Goal: Navigation & Orientation: Find specific page/section

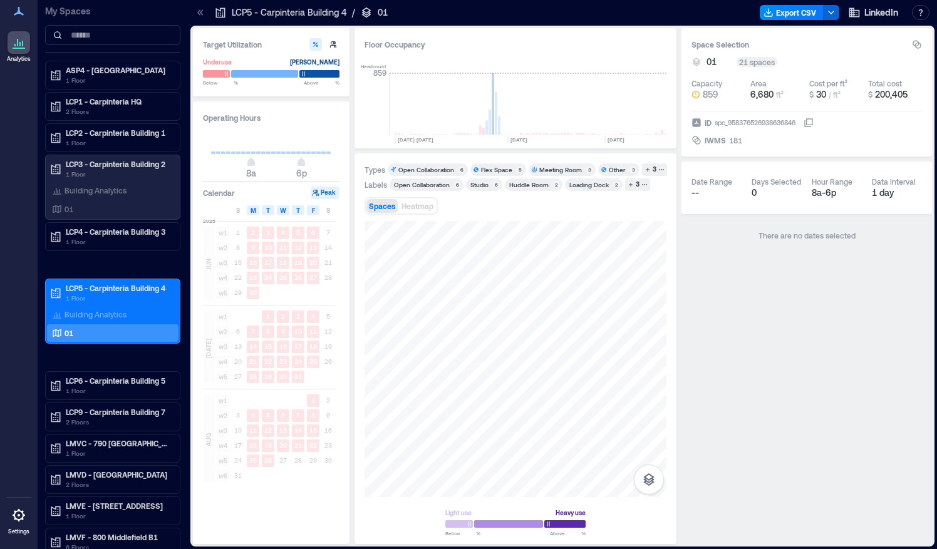
scroll to position [0, 2974]
click at [527, 217] on div "Spaces Heatmap" at bounding box center [515, 205] width 302 height 25
click at [113, 376] on p "LCP6 - Carpinteria Building 5" at bounding box center [118, 381] width 105 height 10
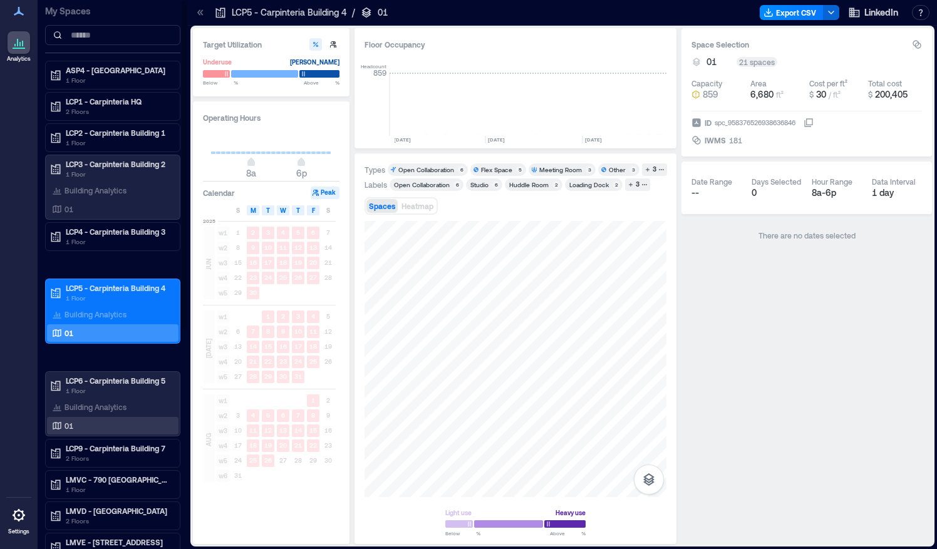
click at [82, 425] on div "01" at bounding box center [109, 425] width 121 height 13
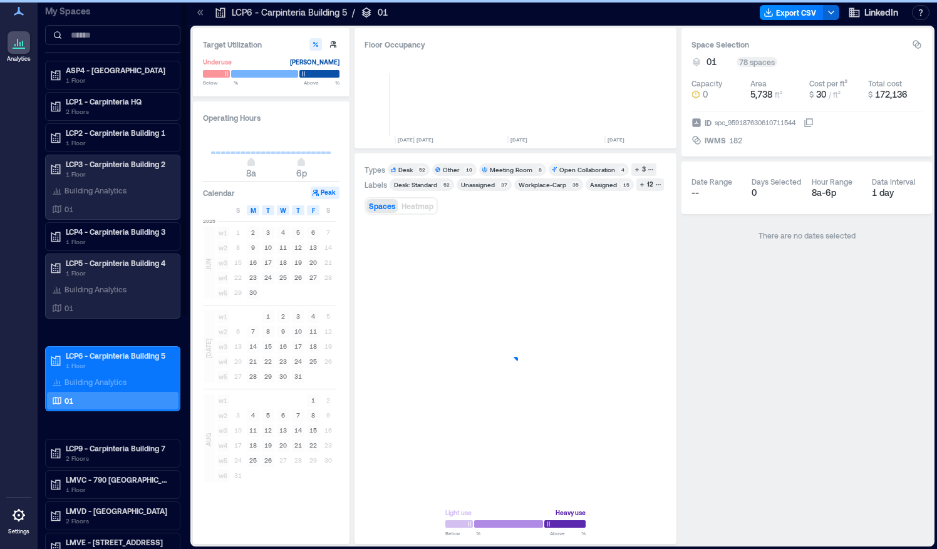
scroll to position [0, 2974]
click at [642, 184] on icon "button" at bounding box center [642, 185] width 6 height 6
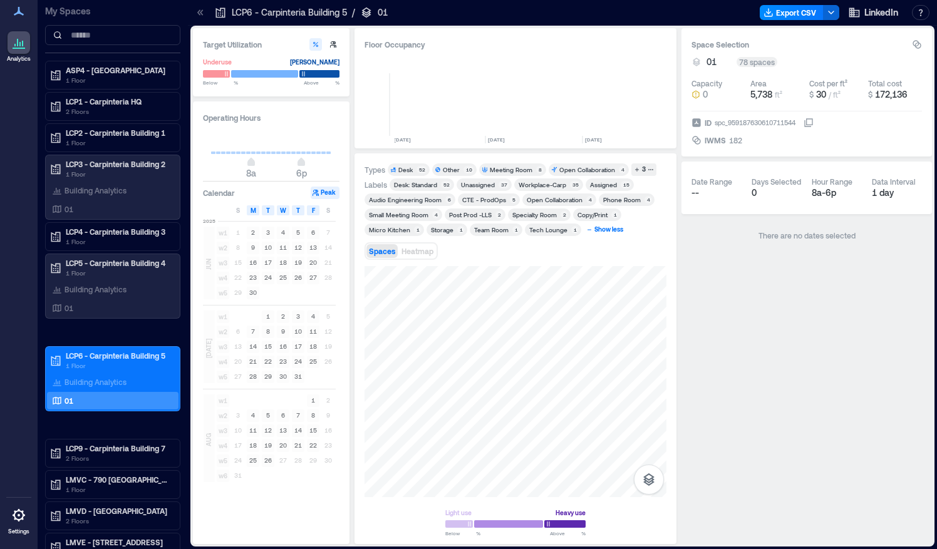
click at [597, 230] on div "Show less" at bounding box center [608, 229] width 33 height 11
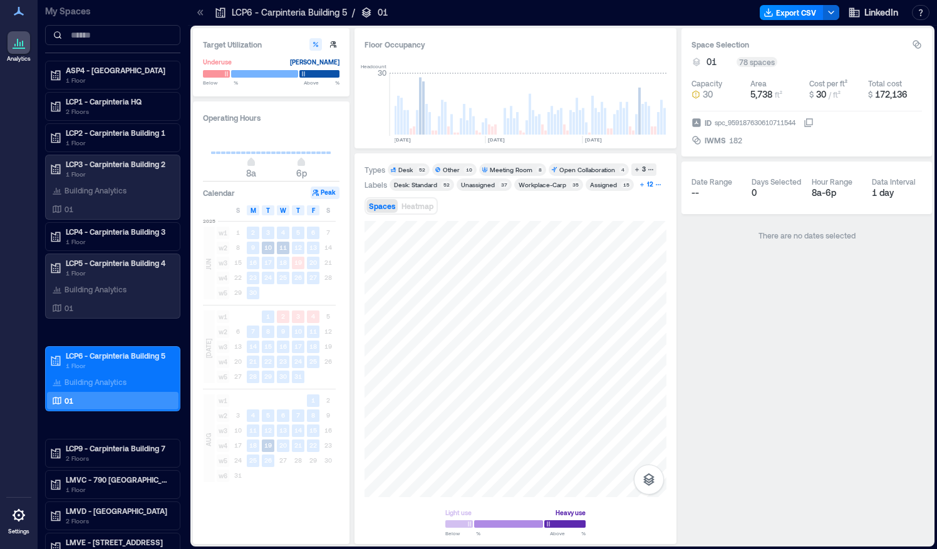
click at [645, 187] on div "12" at bounding box center [650, 184] width 10 height 11
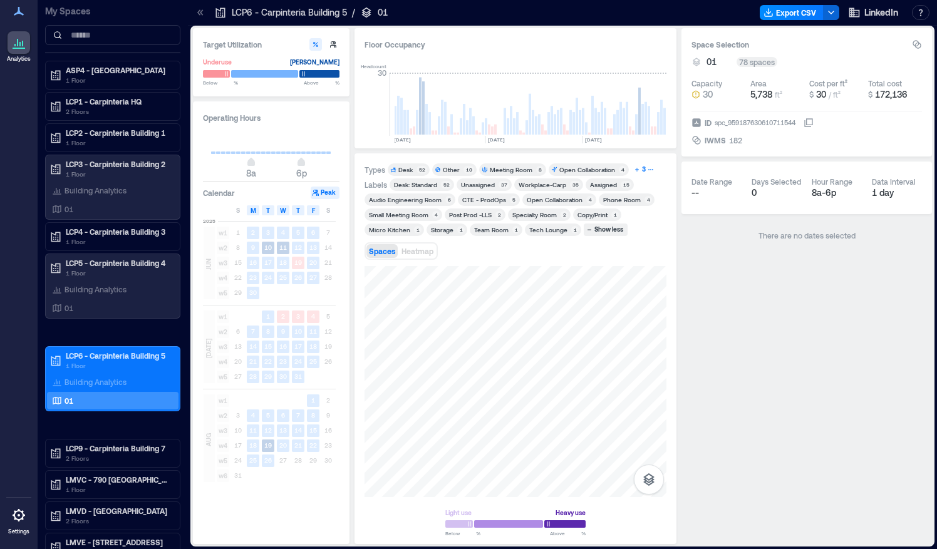
click at [642, 174] on div "3" at bounding box center [644, 169] width 8 height 11
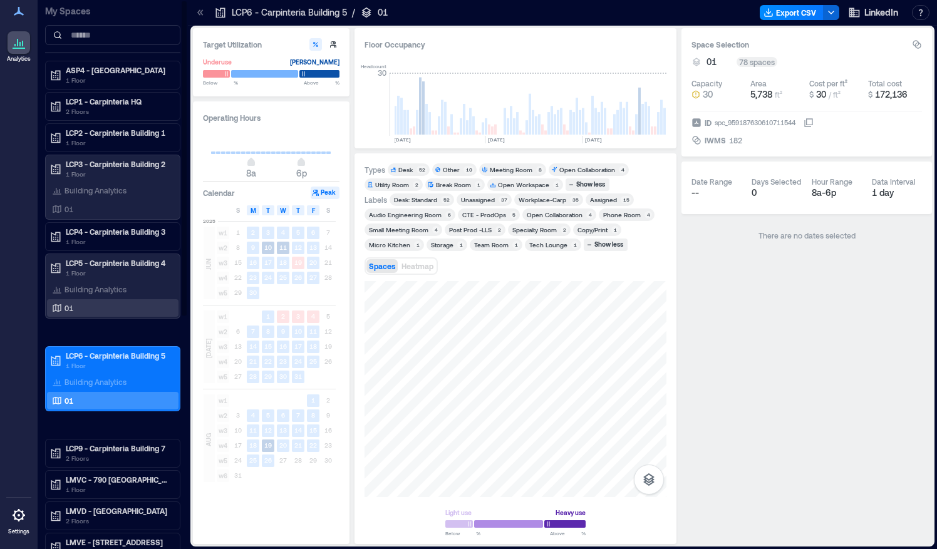
click at [97, 309] on div "01" at bounding box center [109, 308] width 121 height 13
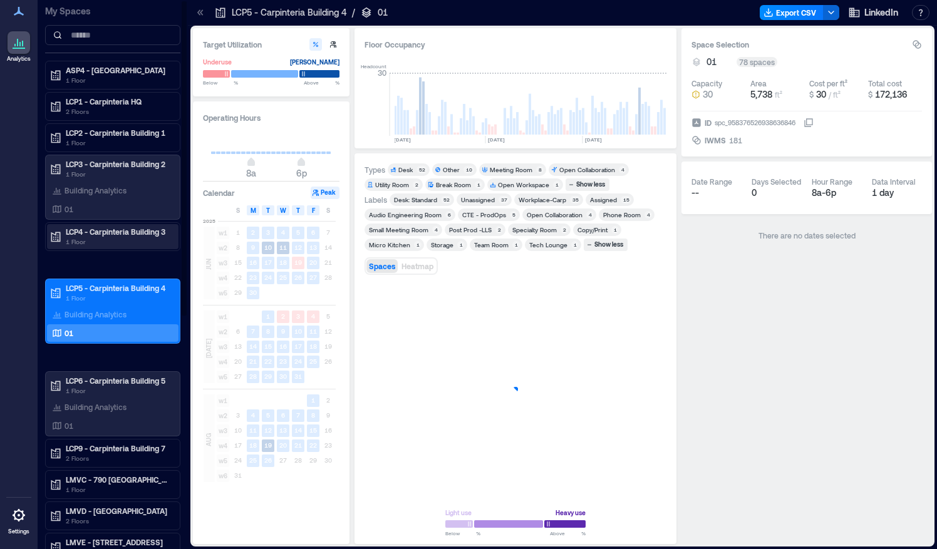
click at [90, 238] on p "1 Floor" at bounding box center [118, 242] width 105 height 10
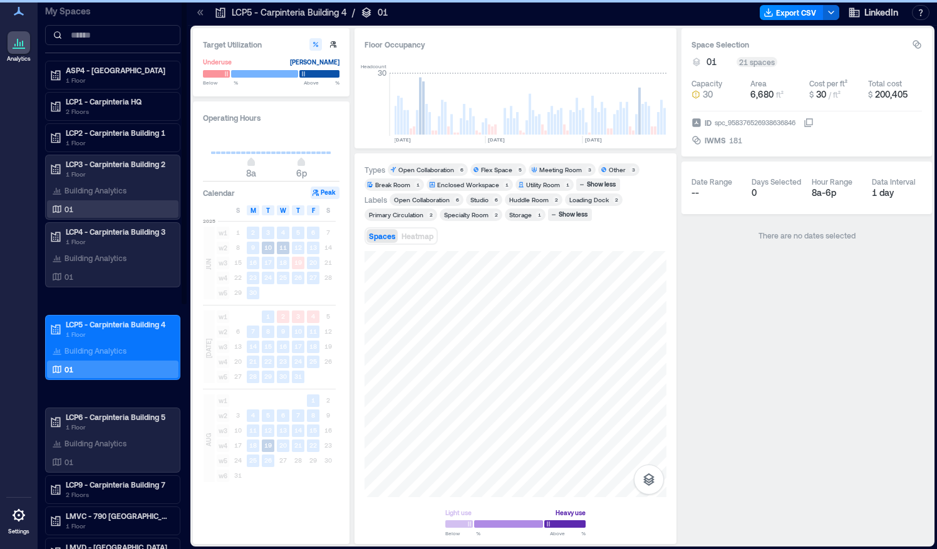
click at [87, 205] on div "01" at bounding box center [109, 209] width 121 height 13
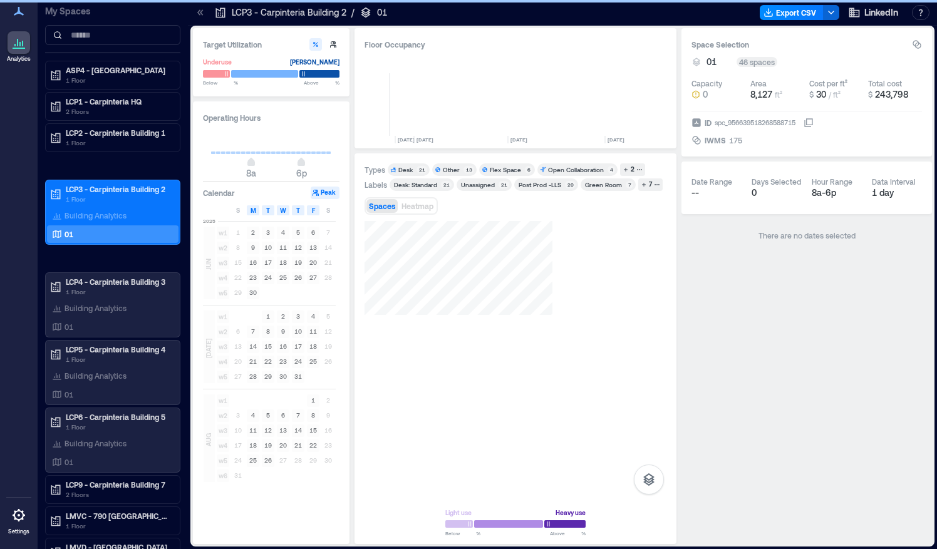
scroll to position [0, 2974]
click at [636, 168] on icon "button" at bounding box center [639, 170] width 6 height 6
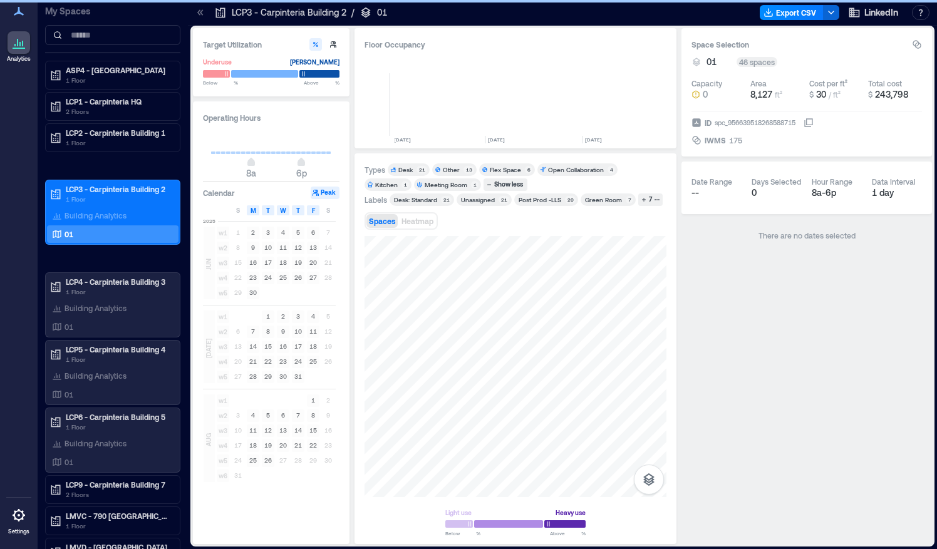
click at [613, 199] on div "Green Room" at bounding box center [603, 199] width 37 height 9
